Goal: Information Seeking & Learning: Learn about a topic

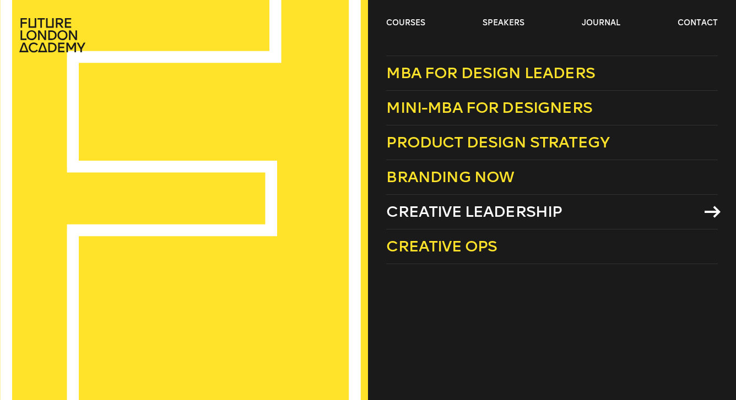
click at [448, 205] on span "Creative Leadership" at bounding box center [474, 212] width 176 height 18
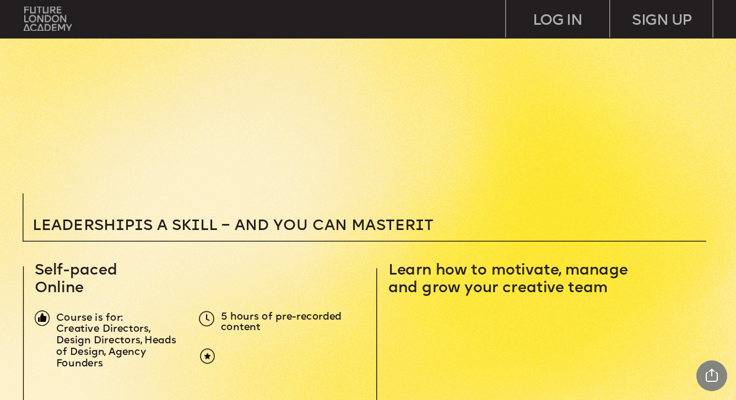
scroll to position [155, 0]
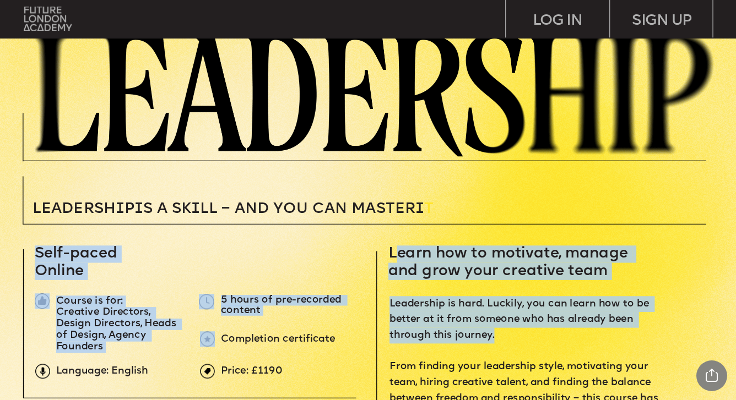
drag, startPoint x: 443, startPoint y: 259, endPoint x: 604, endPoint y: 338, distance: 179.8
drag, startPoint x: 549, startPoint y: 328, endPoint x: 536, endPoint y: 323, distance: 13.6
click at [549, 328] on p "Leadership is hard. Luckily, you can learn how to be better at it from someone …" at bounding box center [527, 367] width 276 height 142
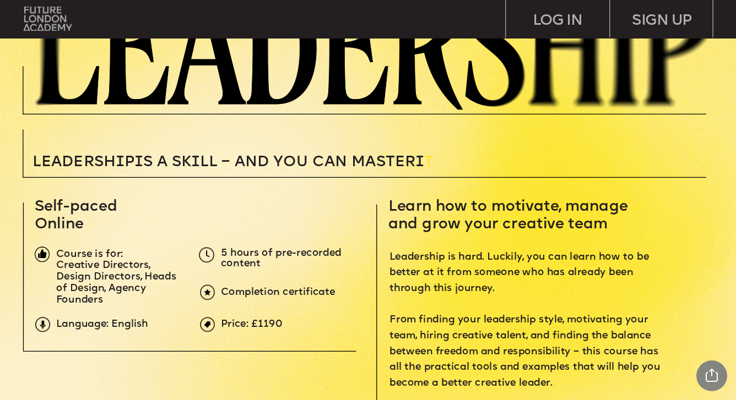
scroll to position [205, 0]
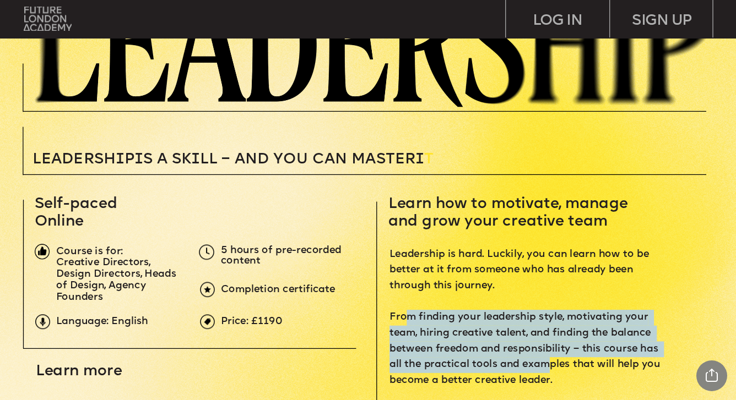
drag, startPoint x: 412, startPoint y: 316, endPoint x: 548, endPoint y: 367, distance: 145.0
click at [548, 368] on span "Leadership is hard. Luckily, you can learn how to be better at it from someone …" at bounding box center [526, 317] width 274 height 137
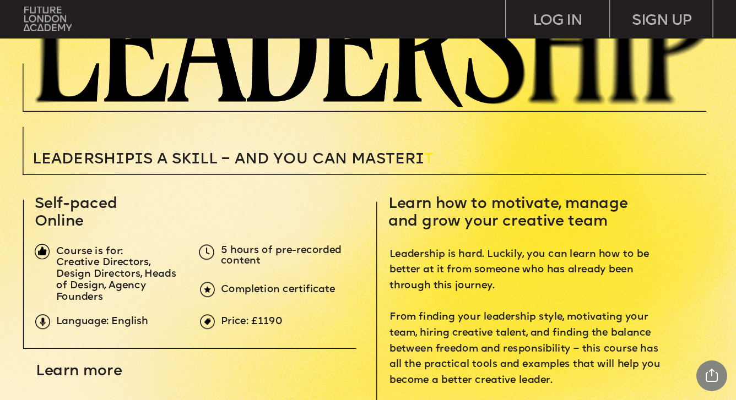
click at [485, 298] on p "Leadership is hard. Luckily, you can learn how to be better at it from someone …" at bounding box center [527, 318] width 276 height 142
drag, startPoint x: 125, startPoint y: 266, endPoint x: 322, endPoint y: 303, distance: 200.1
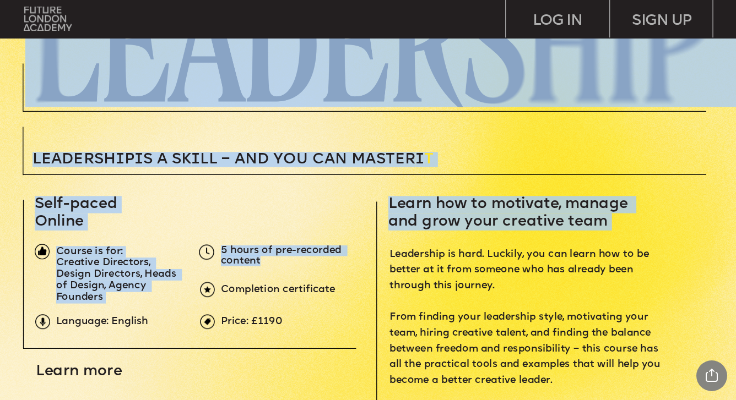
drag, startPoint x: 307, startPoint y: 301, endPoint x: 300, endPoint y: 259, distance: 41.9
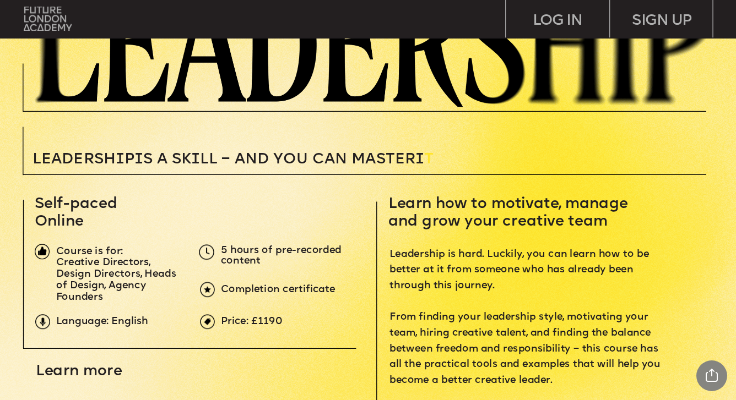
click at [532, 306] on p "Leadership is hard. Luckily, you can learn how to be better at it from someone …" at bounding box center [527, 318] width 276 height 142
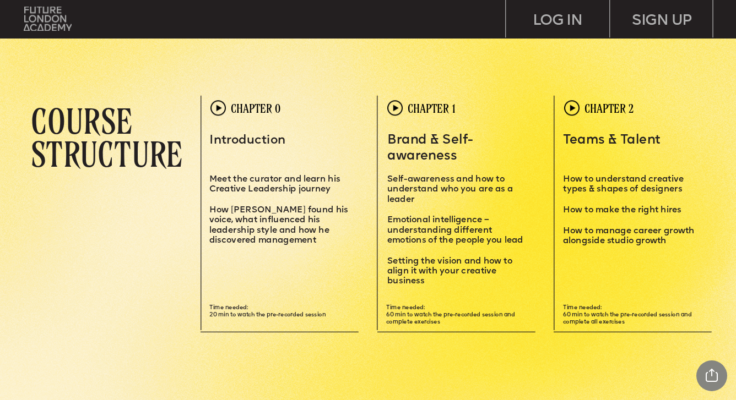
scroll to position [2110, 0]
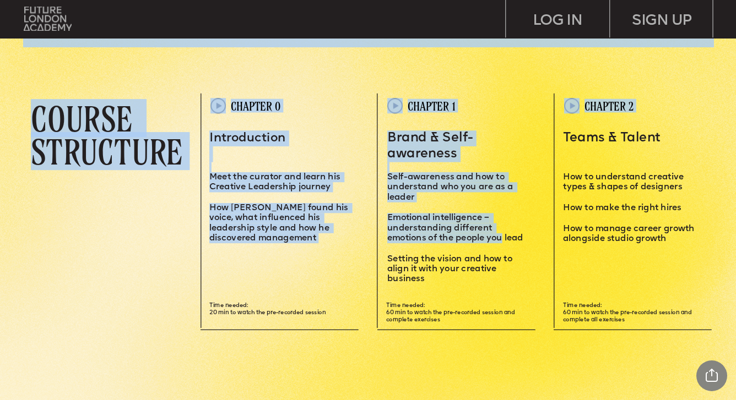
drag, startPoint x: 636, startPoint y: 246, endPoint x: 524, endPoint y: 251, distance: 111.9
click at [501, 242] on div "Leadersh i p i s a sk i ll – and you can MASTER i T Learn how to motivate, mana…" at bounding box center [368, 395] width 736 height 5010
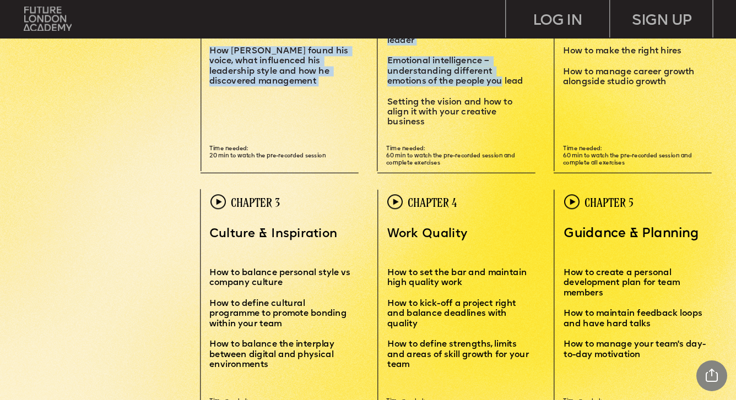
scroll to position [2209, 0]
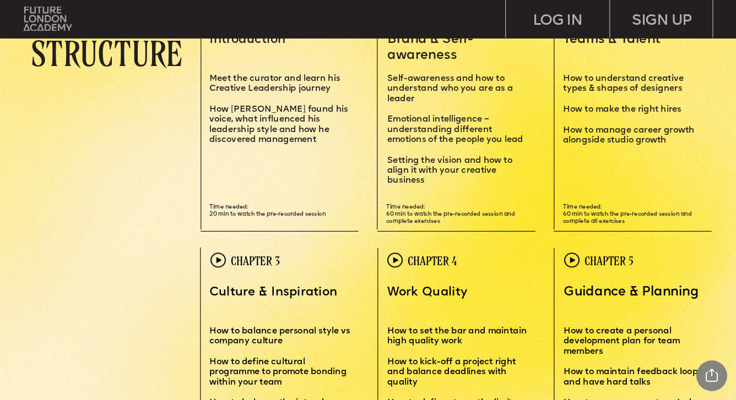
click at [314, 284] on div "Leadersh i p i s a sk i ll – and you can MASTER i T Learn how to motivate, mana…" at bounding box center [368, 296] width 736 height 5010
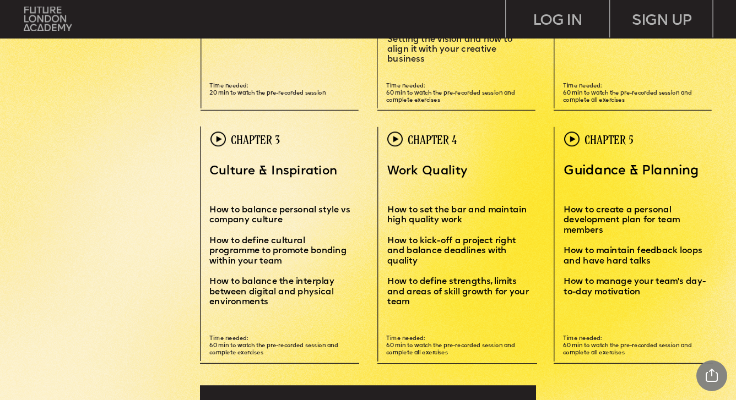
scroll to position [2334, 0]
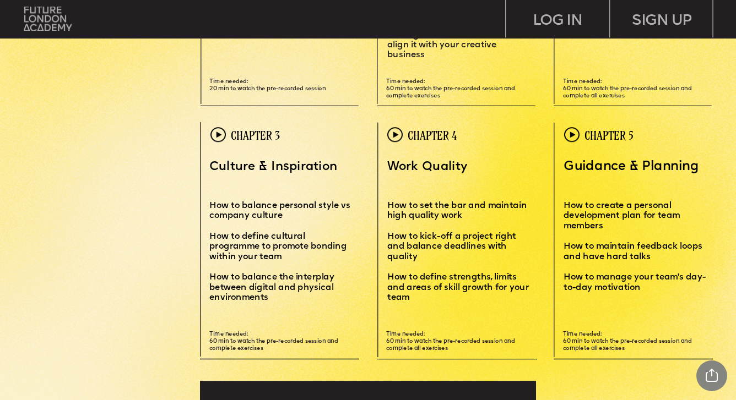
drag, startPoint x: 294, startPoint y: 338, endPoint x: 508, endPoint y: 349, distance: 214.0
click at [497, 349] on div "CHAPTER 3 CHAPTER 4 CHAPTER 5 Culture & Inspiration How to balance personal sty…" at bounding box center [453, 245] width 522 height 246
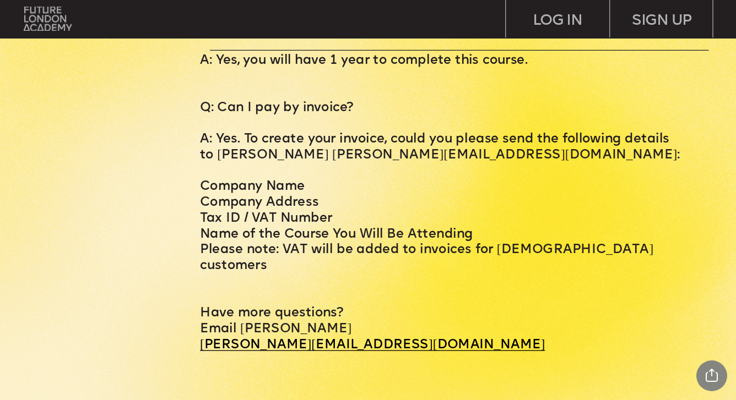
scroll to position [4460, 0]
